Goal: Task Accomplishment & Management: Complete application form

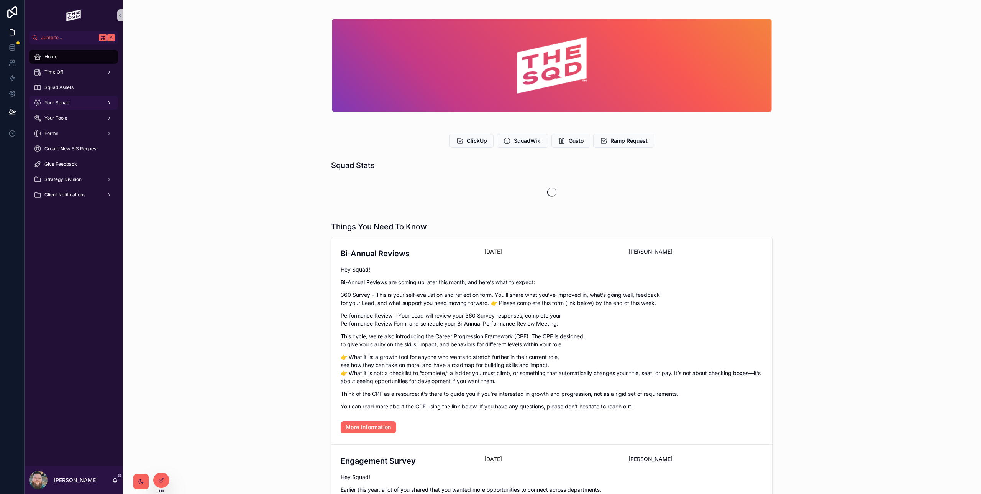
click at [72, 106] on div "Your Squad" at bounding box center [74, 103] width 80 height 12
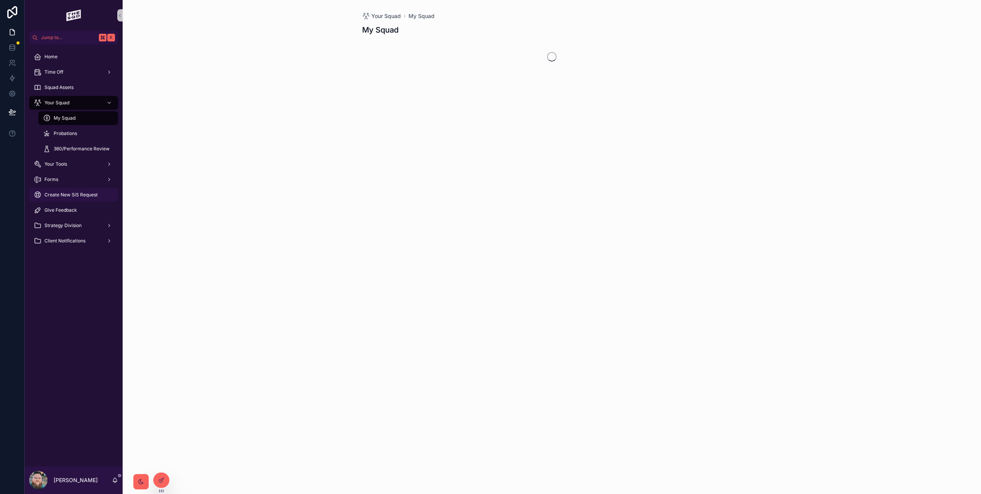
click at [68, 196] on span "Create New SiS Request" at bounding box center [70, 195] width 53 height 6
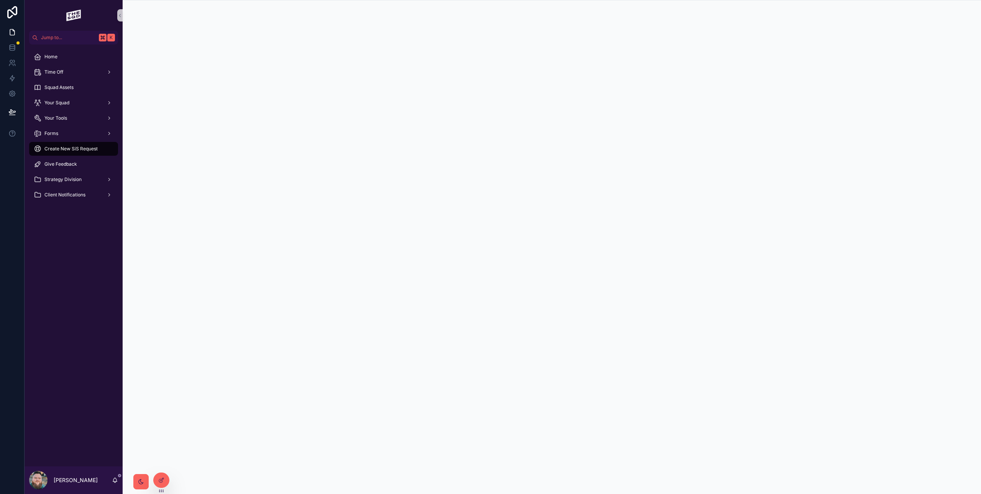
scroll to position [0, 0]
